Goal: Task Accomplishment & Management: Use online tool/utility

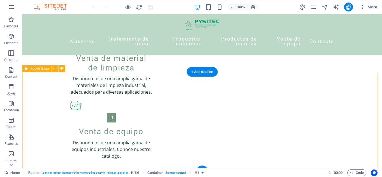
scroll to position [582, 0]
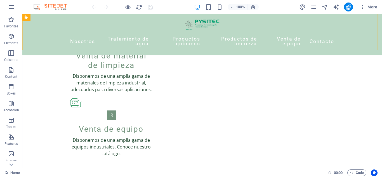
click at [64, 37] on div "Nosotros Tratamiento de agua Productos químicos Productos de limpieza Venta de …" at bounding box center [202, 34] width 360 height 41
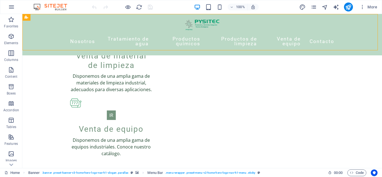
click at [64, 37] on div "Nosotros Tratamiento de agua Productos químicos Productos de limpieza Venta de …" at bounding box center [202, 34] width 360 height 41
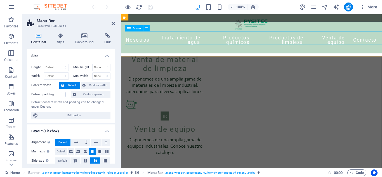
scroll to position [574, 0]
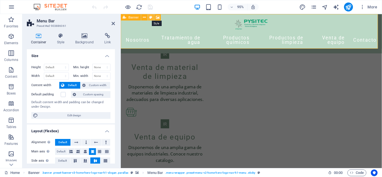
click at [152, 18] on icon at bounding box center [151, 17] width 3 height 6
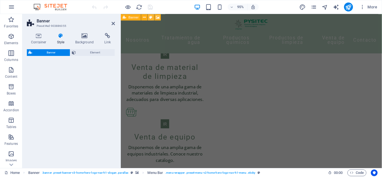
select select "preset-banner-v3-home-hero-logo-nav-h1-slogan"
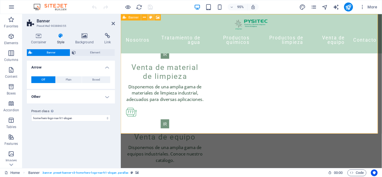
scroll to position [0, 0]
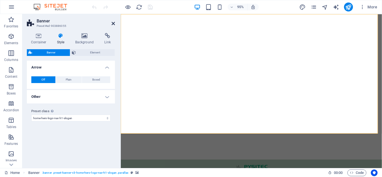
click at [113, 23] on icon at bounding box center [113, 23] width 3 height 4
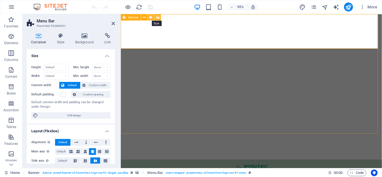
click at [153, 18] on button at bounding box center [151, 17] width 6 height 6
select select "preset-banner-v3-home-hero-logo-nav-h1-slogan"
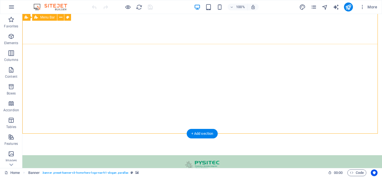
scroll to position [6, 0]
click at [59, 19] on icon at bounding box center [60, 18] width 3 height 6
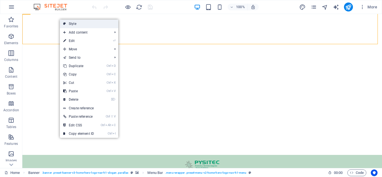
click at [68, 24] on link "Style" at bounding box center [89, 24] width 58 height 8
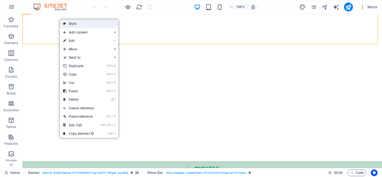
select select "rem"
select select "preset-menu-v2-home-hero-logo-nav-h1-menu"
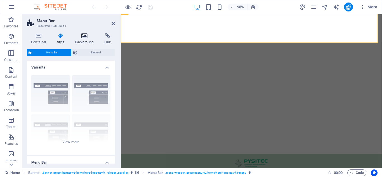
click at [87, 41] on h4 "Background" at bounding box center [85, 39] width 29 height 12
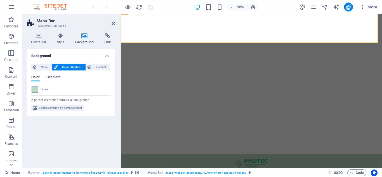
click at [37, 89] on span at bounding box center [35, 89] width 6 height 6
type input "#bbd9c6"
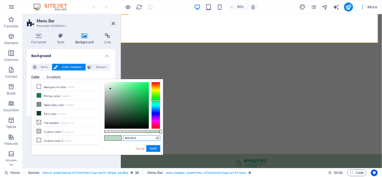
drag, startPoint x: 140, startPoint y: 137, endPoint x: 118, endPoint y: 139, distance: 22.7
click at [118, 139] on div "#bbd9c6 Supported formats #0852ed rgb(8, 82, 237) rgba(8, 82, 237, 90%) hsv(221…" at bounding box center [132, 157] width 62 height 157
click at [151, 148] on button "Apply" at bounding box center [153, 148] width 14 height 7
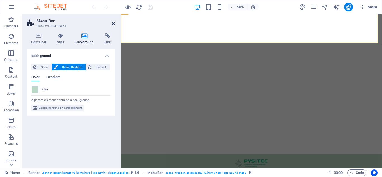
click at [113, 22] on icon at bounding box center [113, 23] width 3 height 4
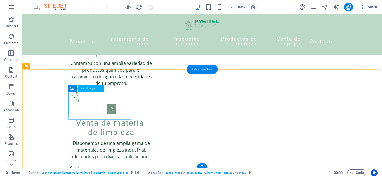
scroll to position [582, 0]
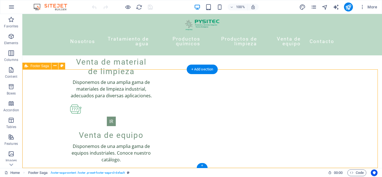
select select "footer"
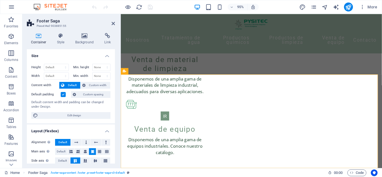
scroll to position [574, 0]
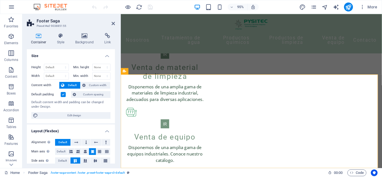
click at [83, 30] on div "Container Style Background Link Size Height Default px rem % vh vw Min. height …" at bounding box center [70, 99] width 97 height 140
click at [87, 37] on icon at bounding box center [84, 36] width 27 height 6
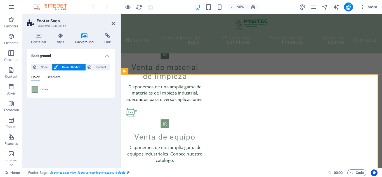
click at [34, 90] on span at bounding box center [35, 89] width 6 height 6
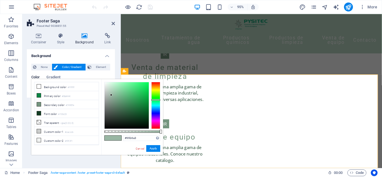
click at [34, 90] on div "less Background color #ffffff Primary color #0b8444 Secondary color #74957e Fon…" at bounding box center [97, 117] width 132 height 76
drag, startPoint x: 137, startPoint y: 140, endPoint x: 92, endPoint y: 141, distance: 44.8
click at [92, 141] on div "less Background color #ffffff Primary color #0b8444 Secondary color #74957e Fon…" at bounding box center [97, 117] width 132 height 76
paste input "bbd9c6"
type input "#bbd9c6"
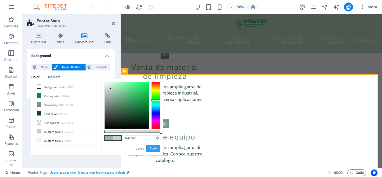
click at [156, 149] on button "Apply" at bounding box center [153, 148] width 14 height 7
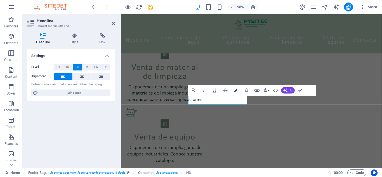
click at [234, 92] on button "Colors" at bounding box center [236, 90] width 10 height 11
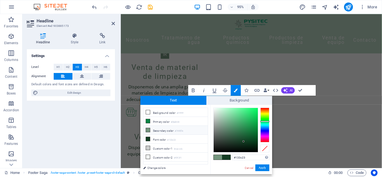
click at [148, 131] on icon at bounding box center [148, 130] width 4 height 4
type input "#74957e"
click at [260, 165] on button "Apply" at bounding box center [262, 168] width 14 height 7
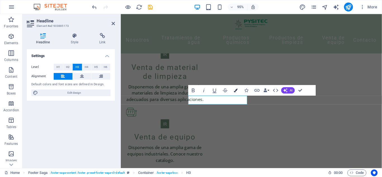
click at [239, 91] on button "Colors" at bounding box center [236, 90] width 10 height 11
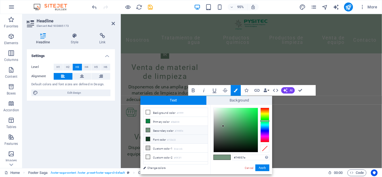
click at [148, 140] on icon at bounding box center [148, 139] width 4 height 4
type input "#133c23"
click at [148, 140] on icon at bounding box center [148, 139] width 4 height 4
click at [258, 166] on button "Apply" at bounding box center [262, 168] width 14 height 7
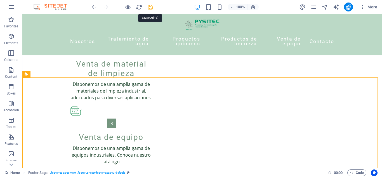
click at [153, 7] on icon "save" at bounding box center [150, 7] width 6 height 6
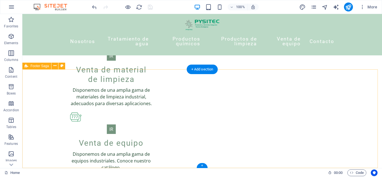
scroll to position [582, 0]
